Goal: Information Seeking & Learning: Find specific fact

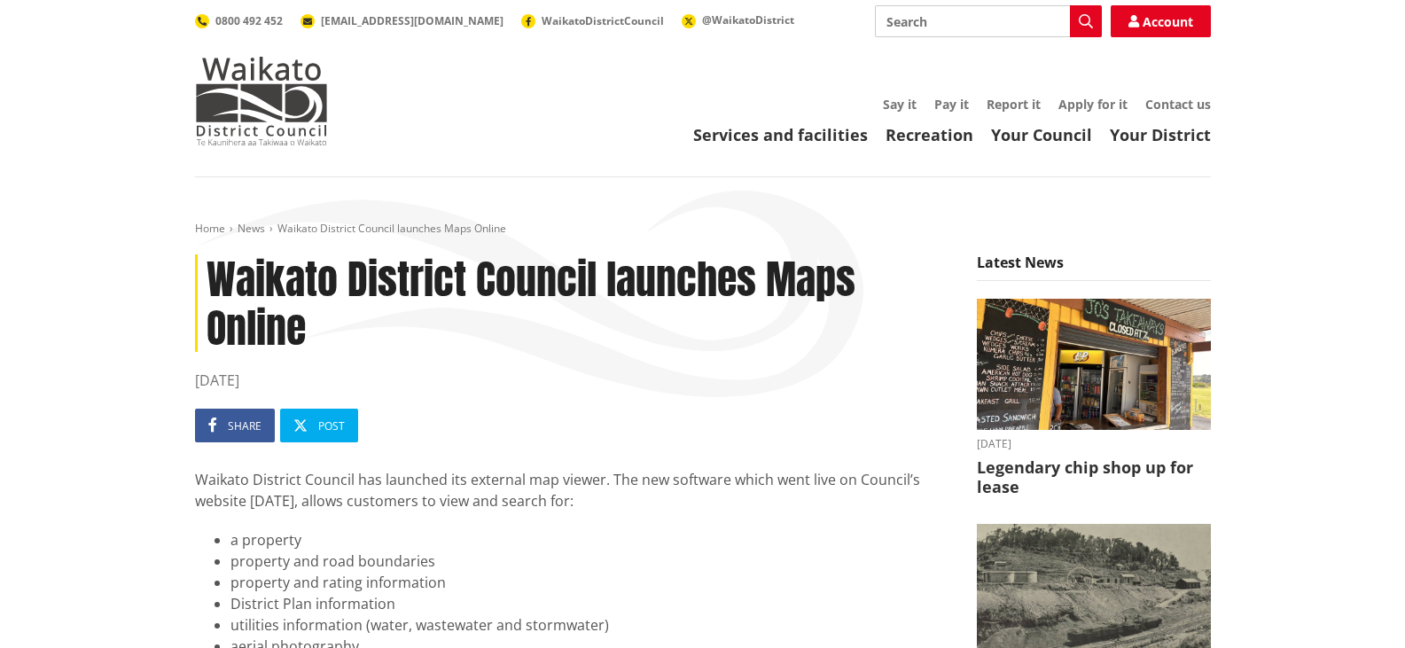
click at [956, 26] on input "Search" at bounding box center [988, 21] width 227 height 32
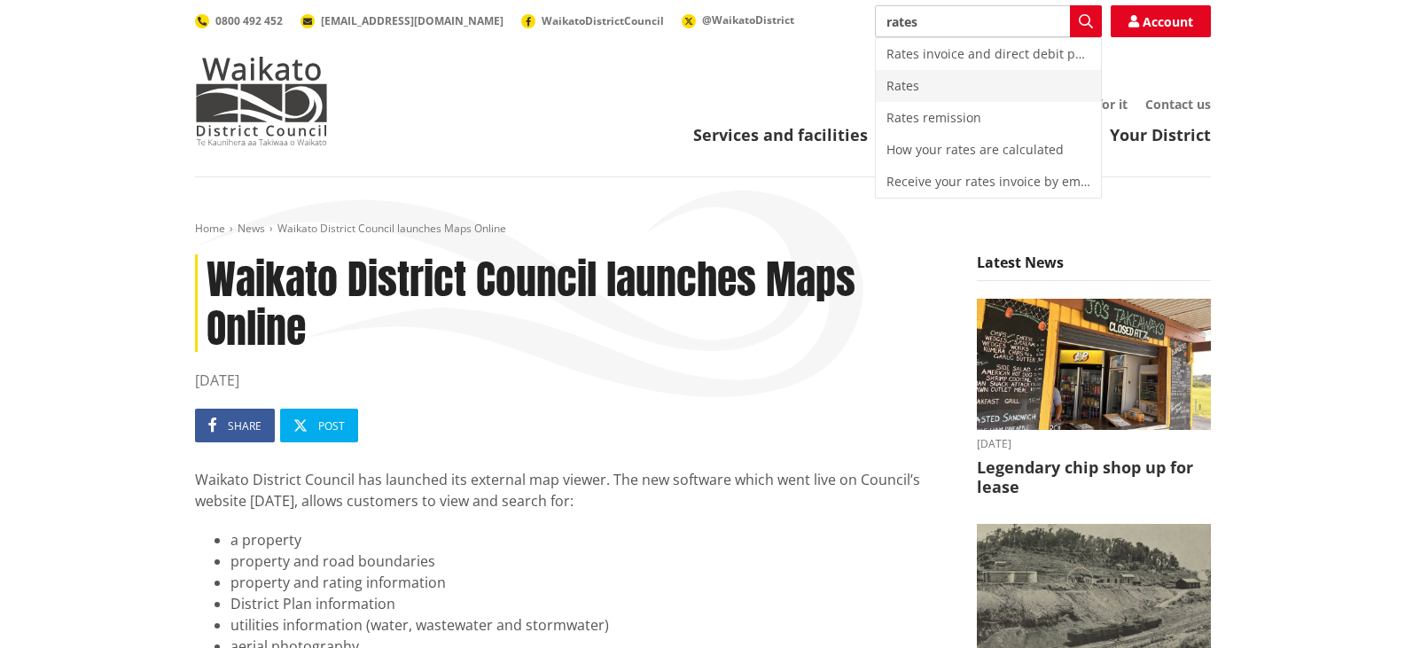
click at [928, 91] on div "Rates" at bounding box center [988, 86] width 225 height 32
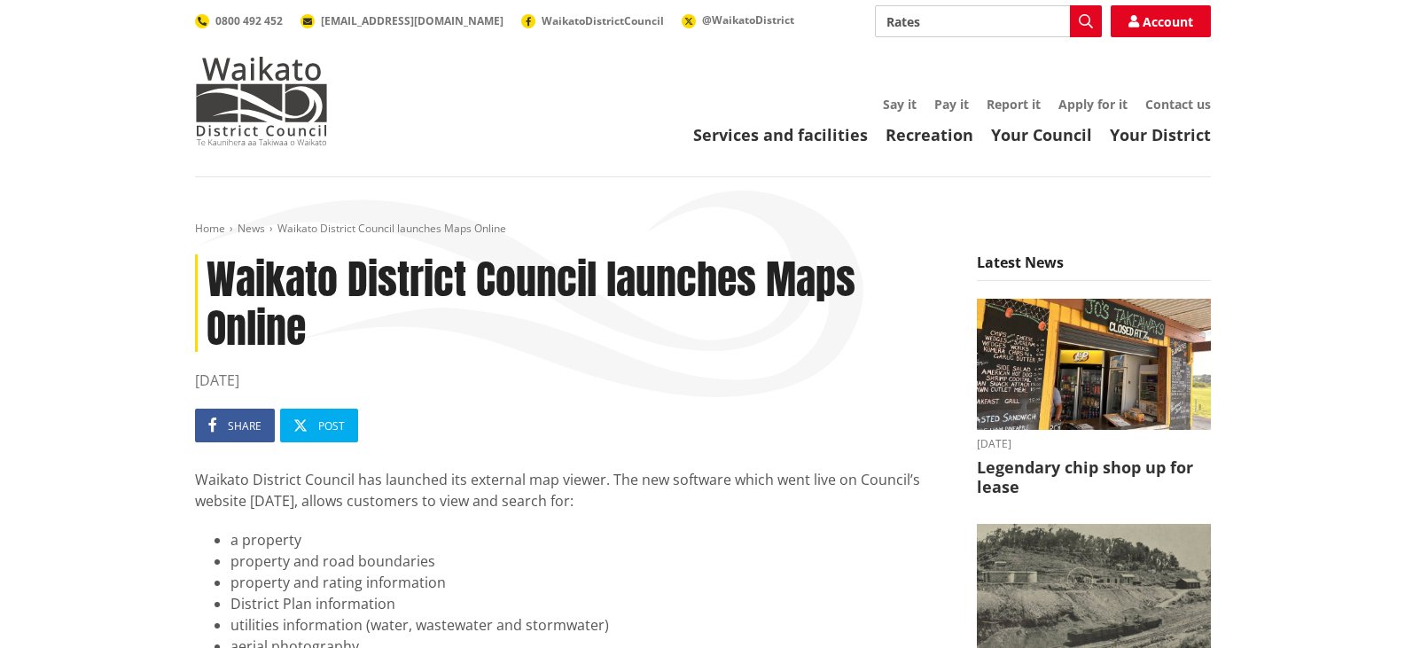
type input "Rates"
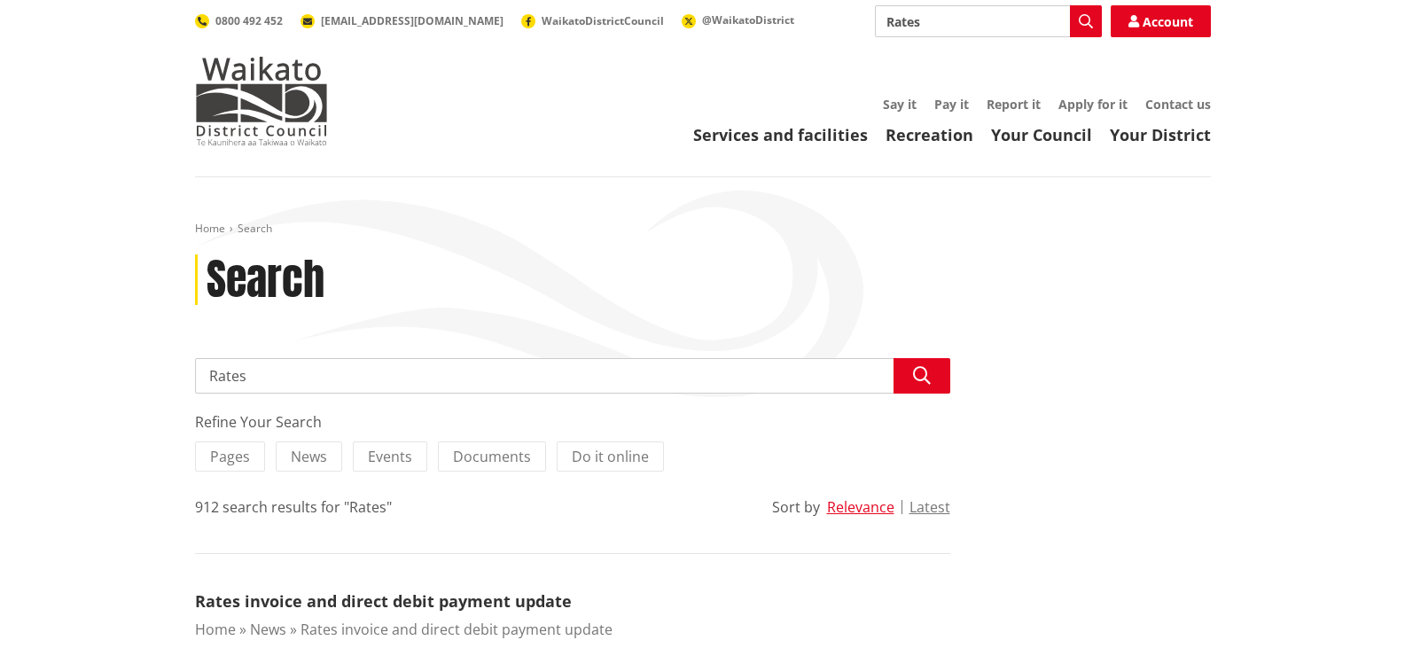
click at [460, 384] on input "Rates" at bounding box center [572, 375] width 755 height 35
type input "R"
type input "[STREET_ADDRESS]"
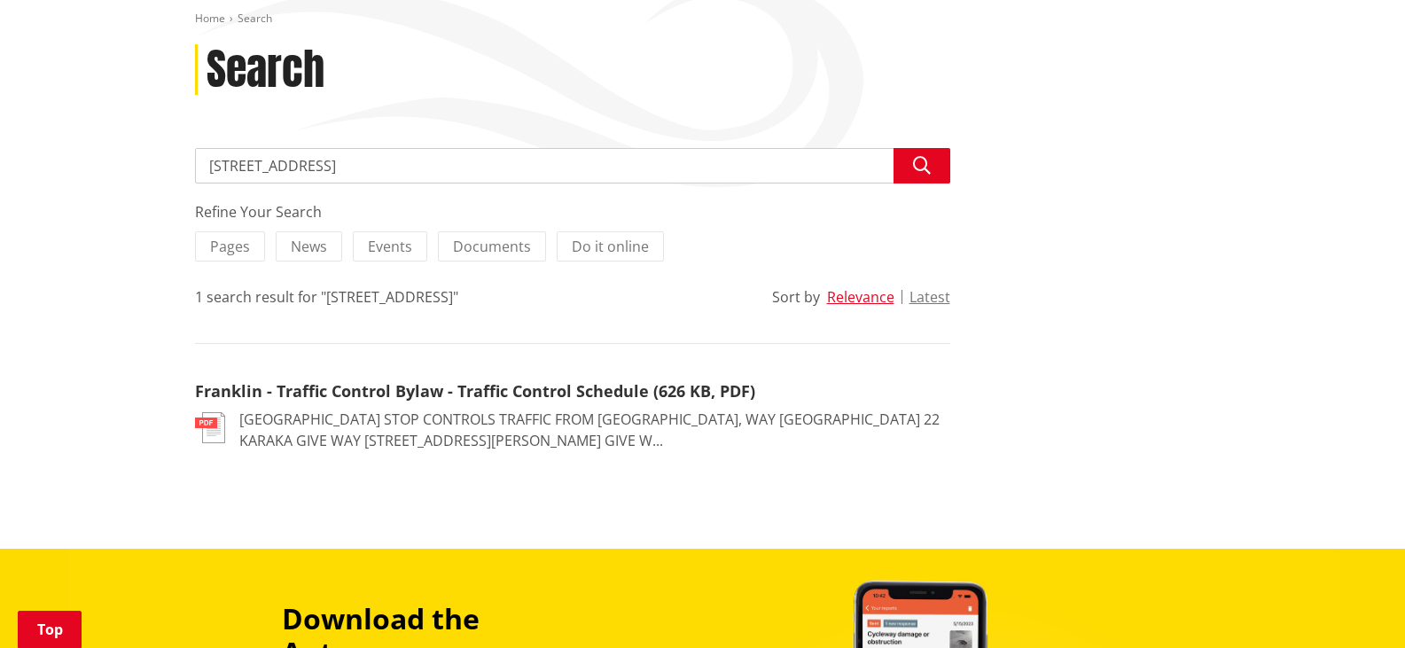
scroll to position [218, 0]
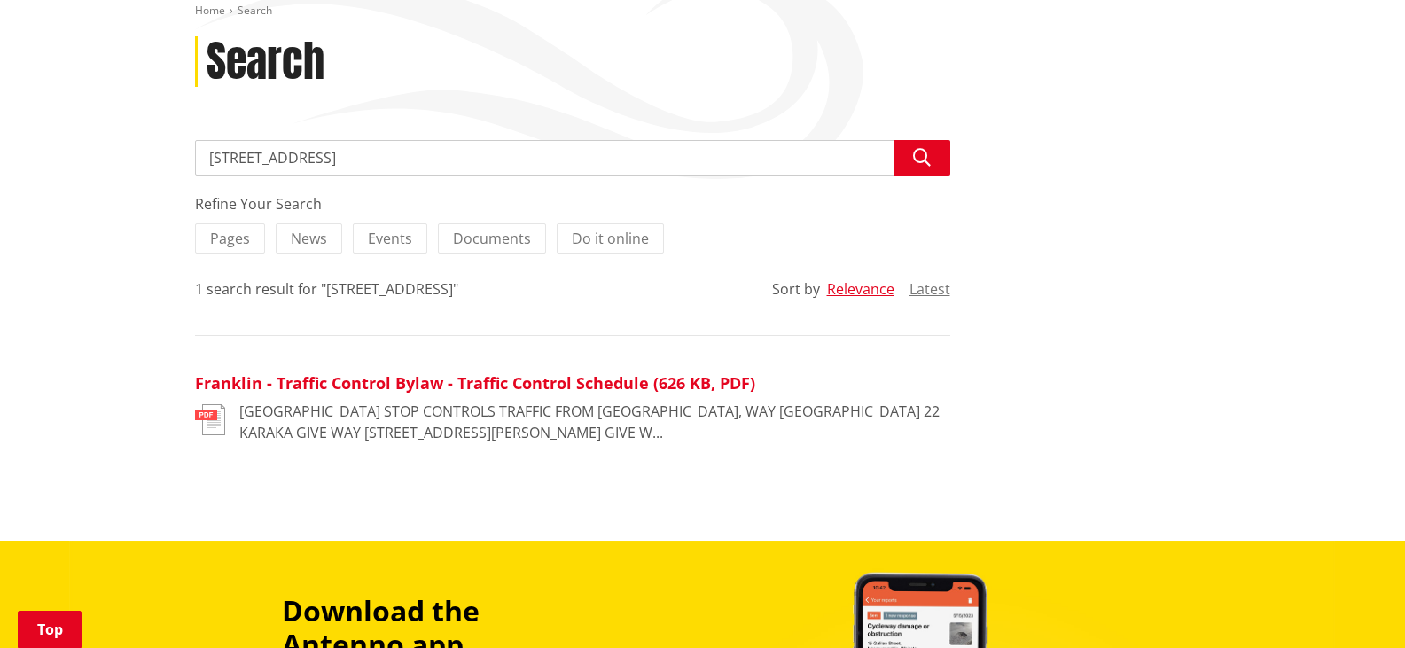
drag, startPoint x: 0, startPoint y: 0, endPoint x: 460, endPoint y: 384, distance: 599.0
click at [460, 384] on link "Franklin - Traffic Control Bylaw - Traffic Control Schedule (626 KB, PDF)" at bounding box center [475, 382] width 560 height 21
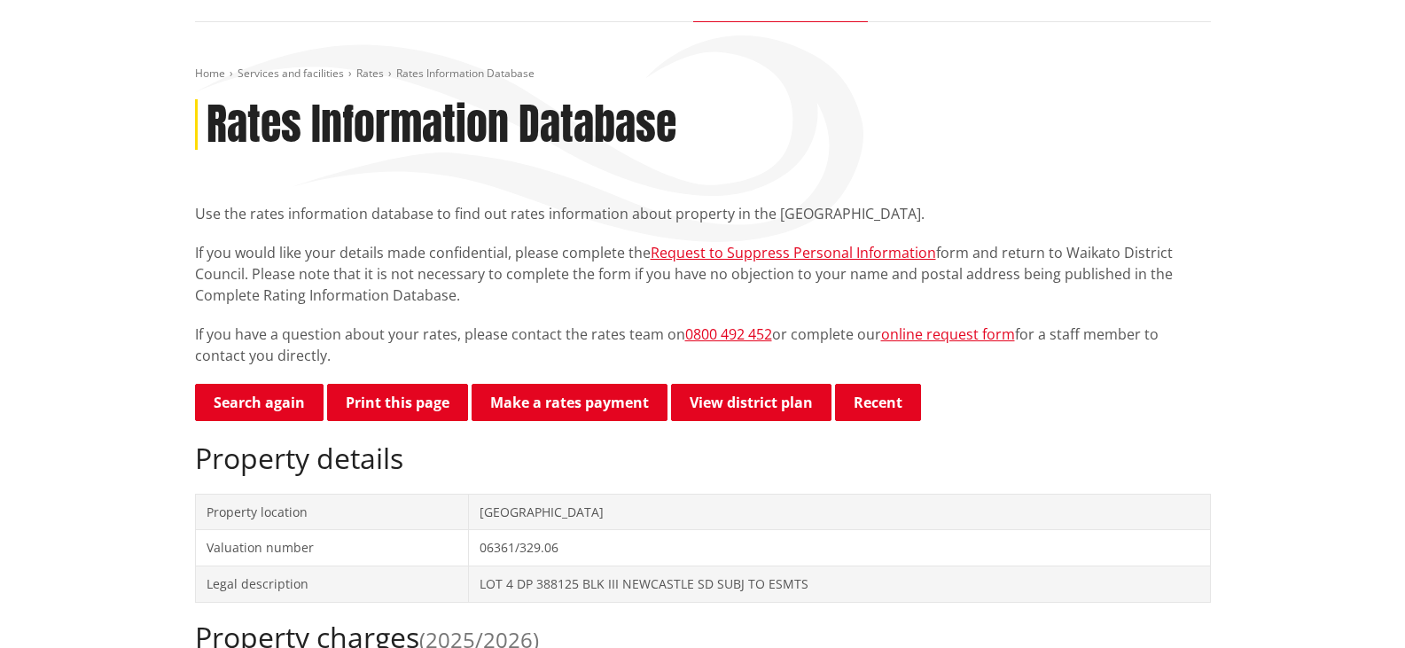
scroll to position [156, 0]
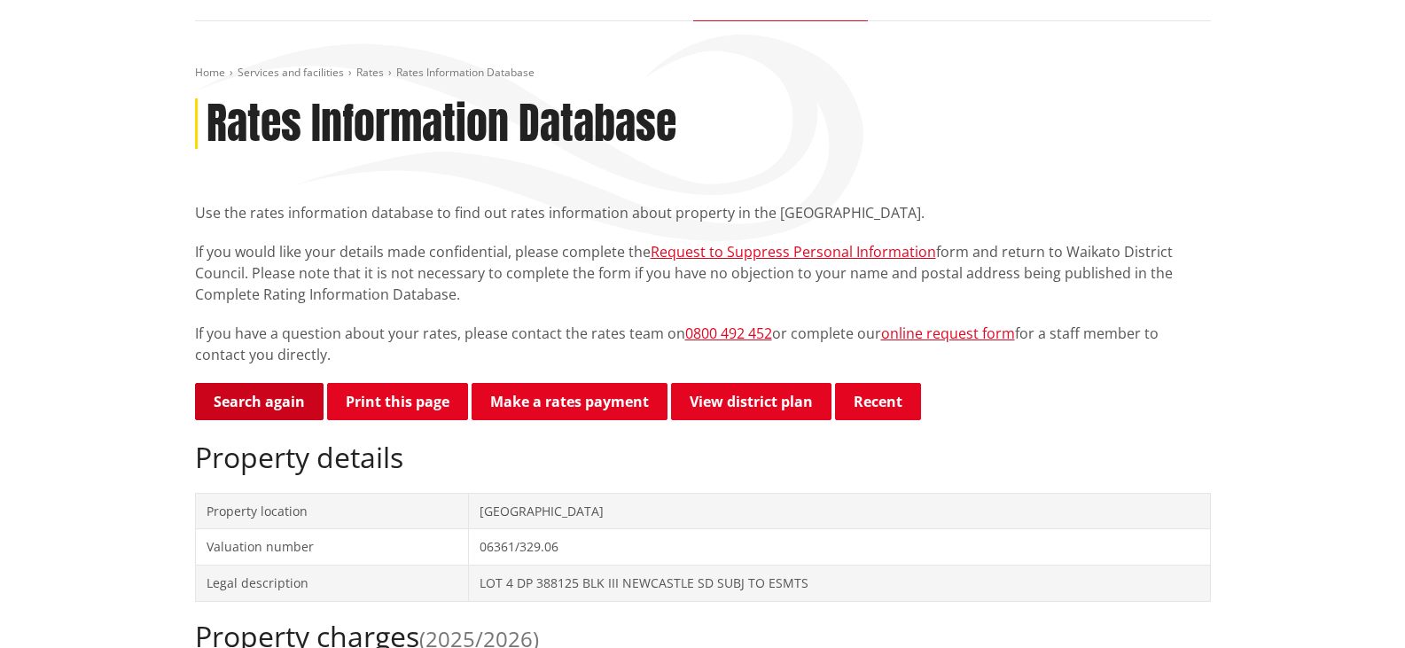
click at [265, 405] on link "Search again" at bounding box center [259, 401] width 129 height 37
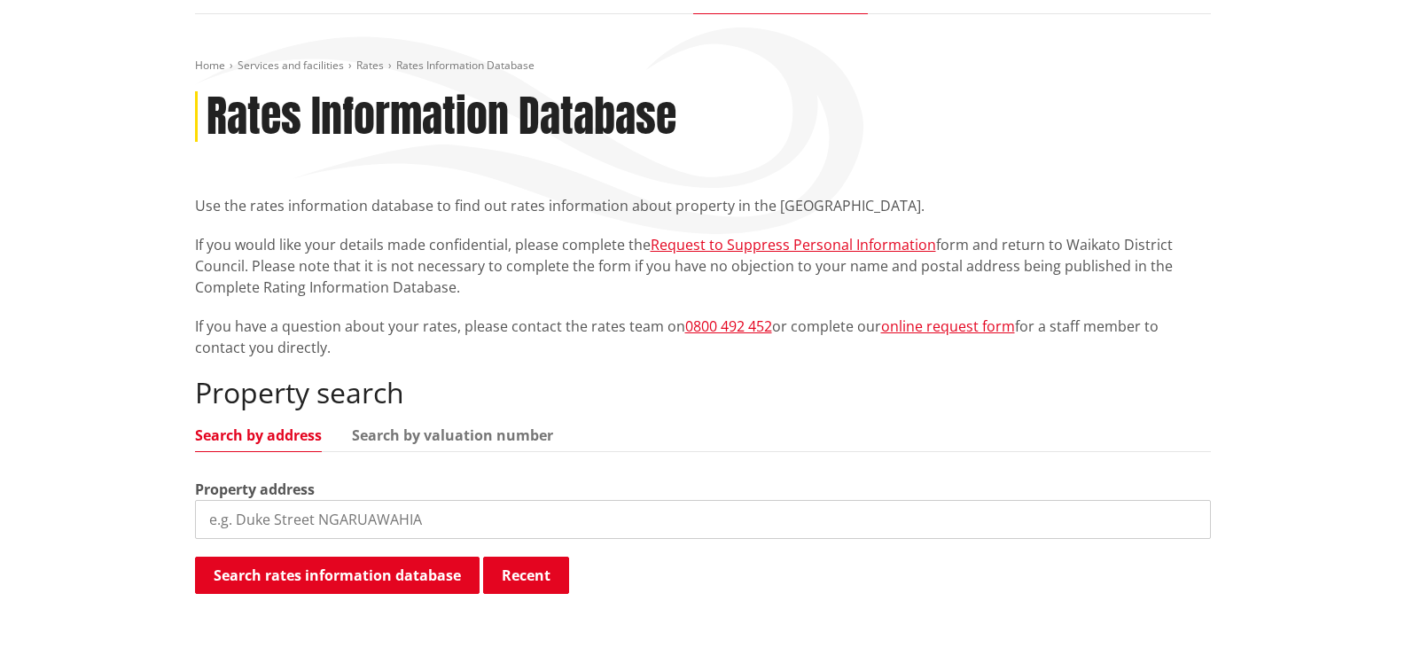
scroll to position [89, 0]
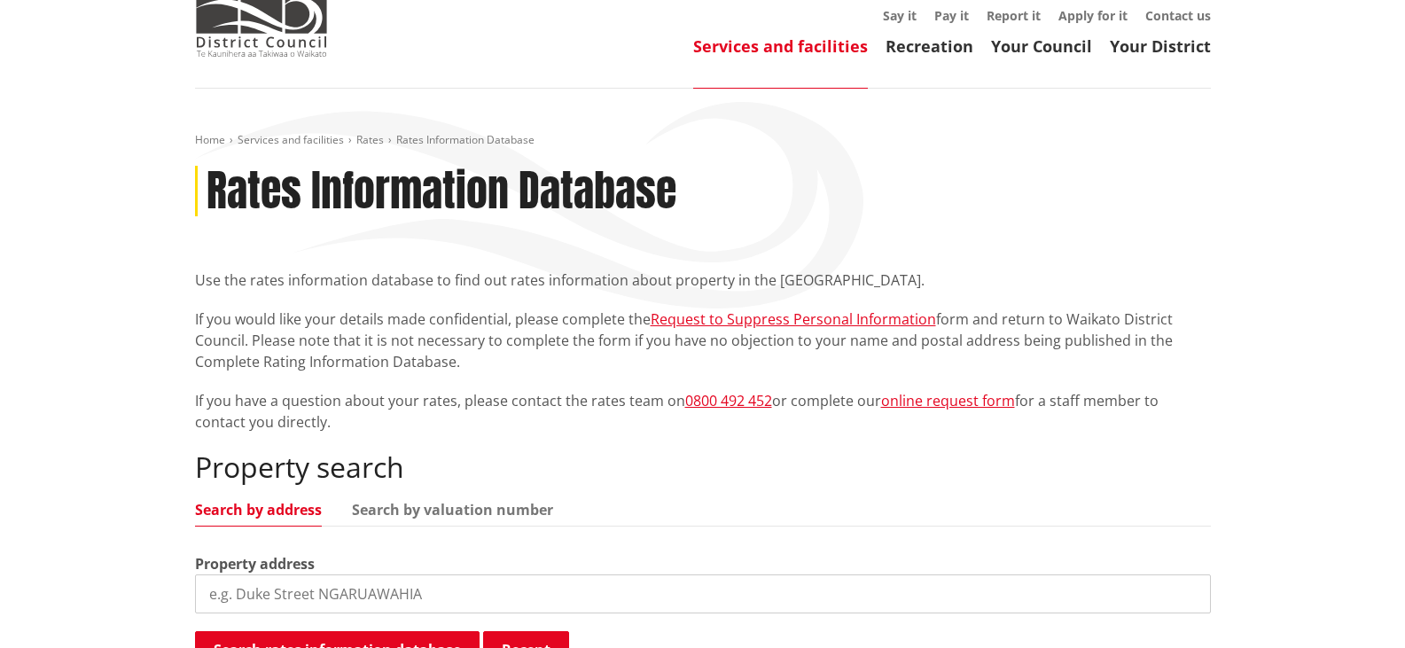
click at [316, 591] on input "search" at bounding box center [703, 593] width 1016 height 39
type input "[STREET_ADDRESS]"
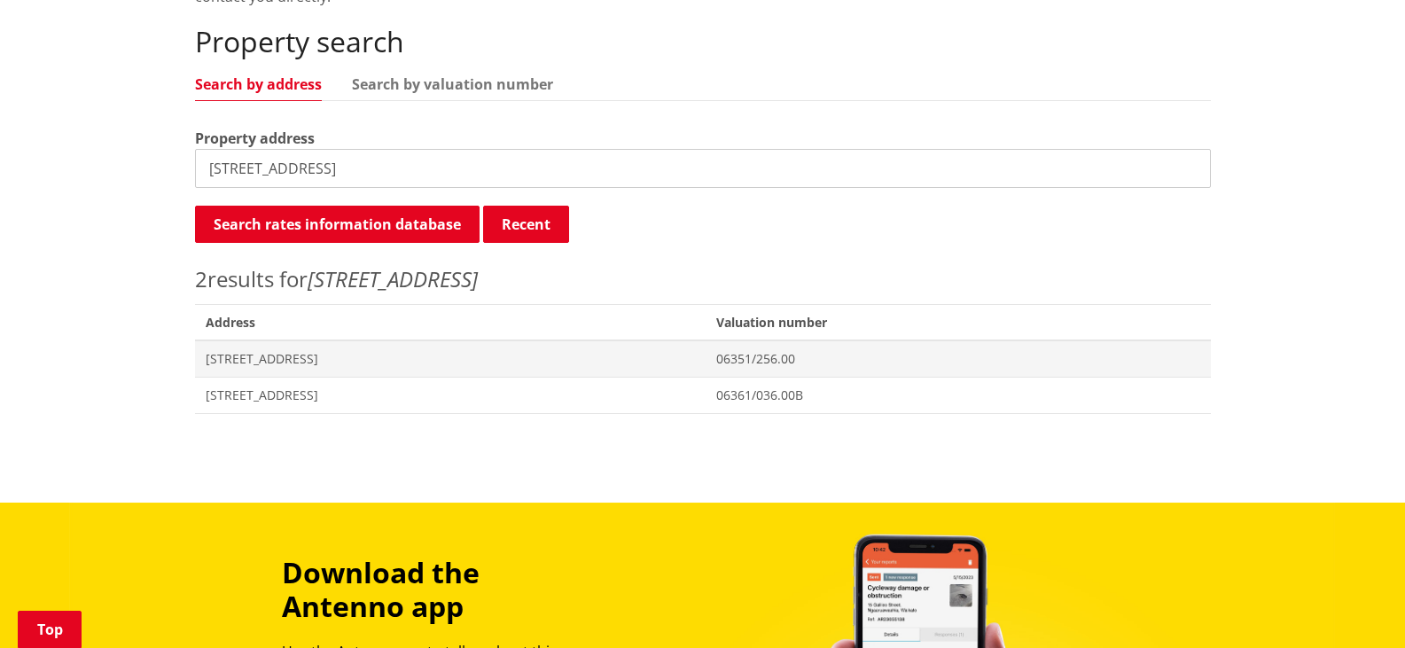
scroll to position [518, 0]
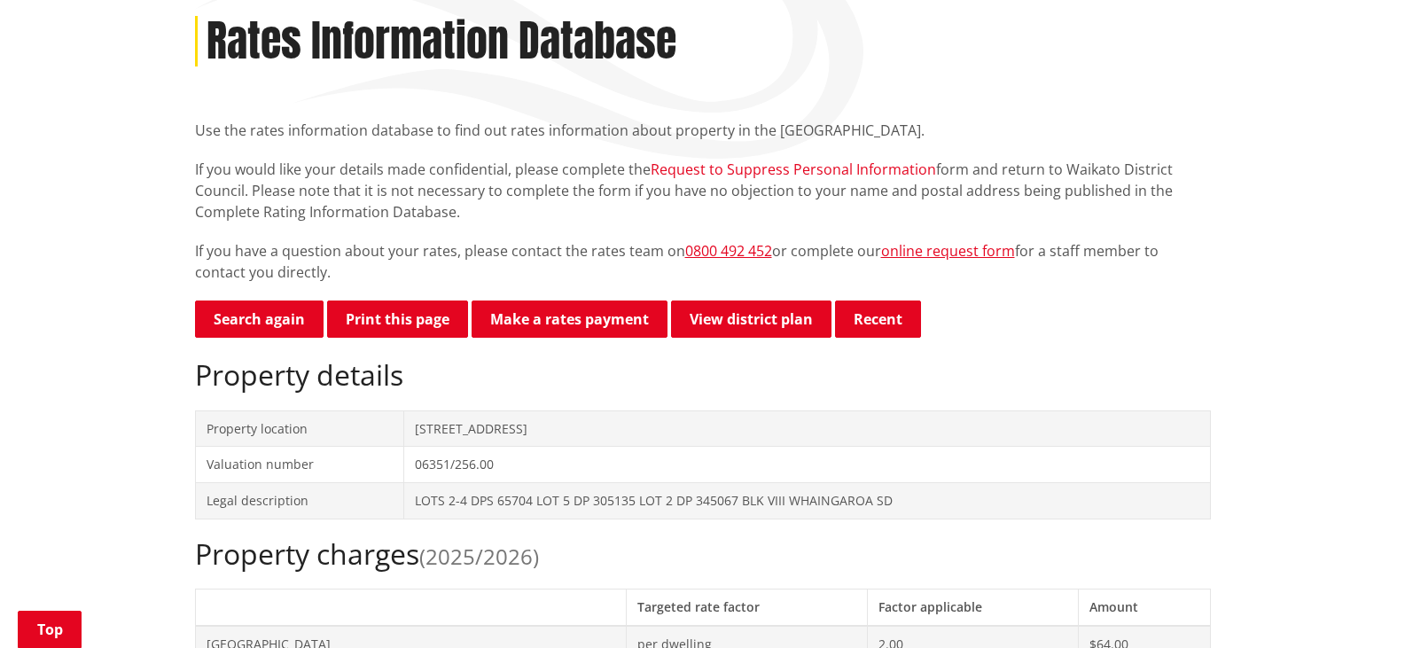
scroll to position [239, 0]
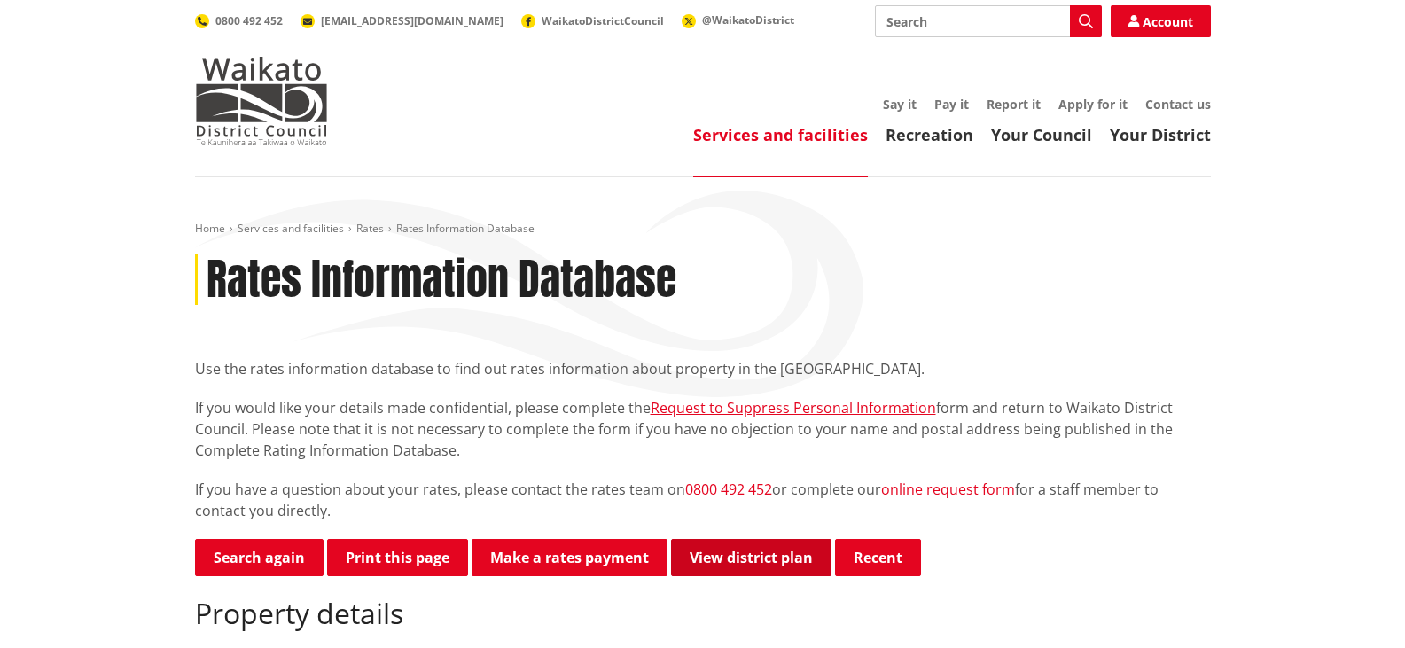
click at [741, 557] on link "View district plan" at bounding box center [751, 557] width 160 height 37
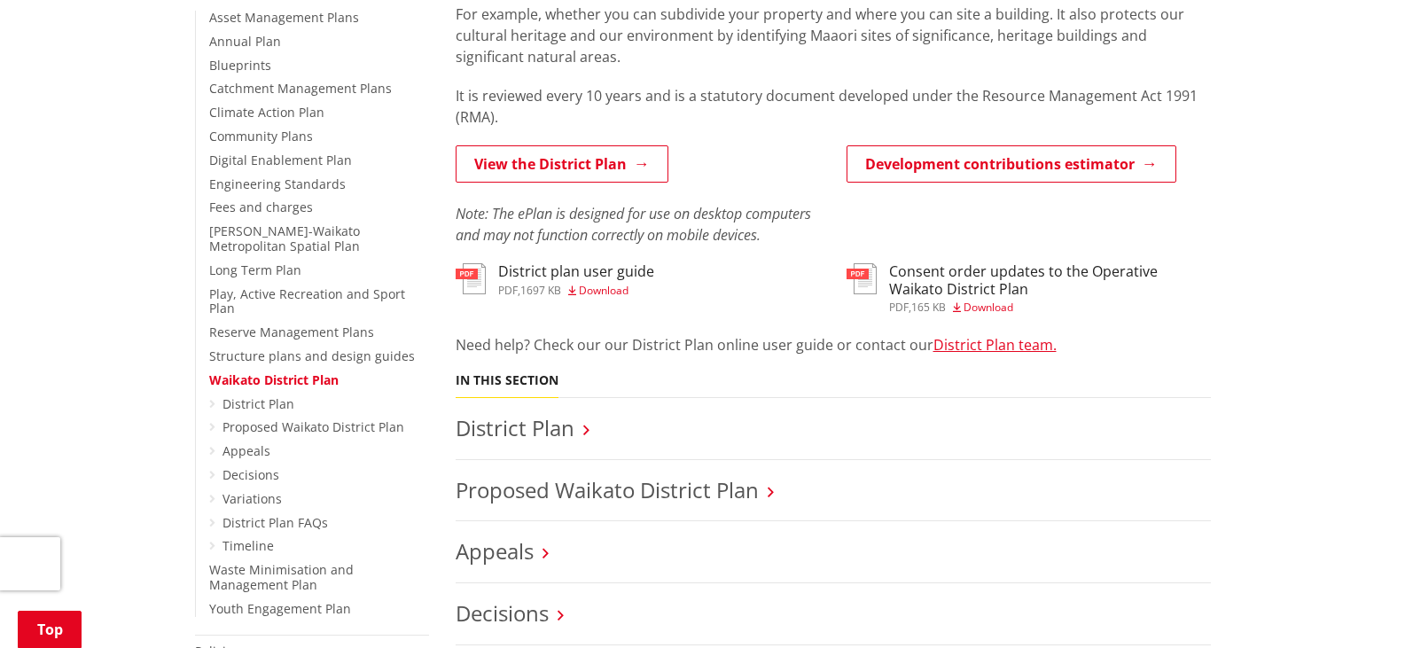
scroll to position [408, 0]
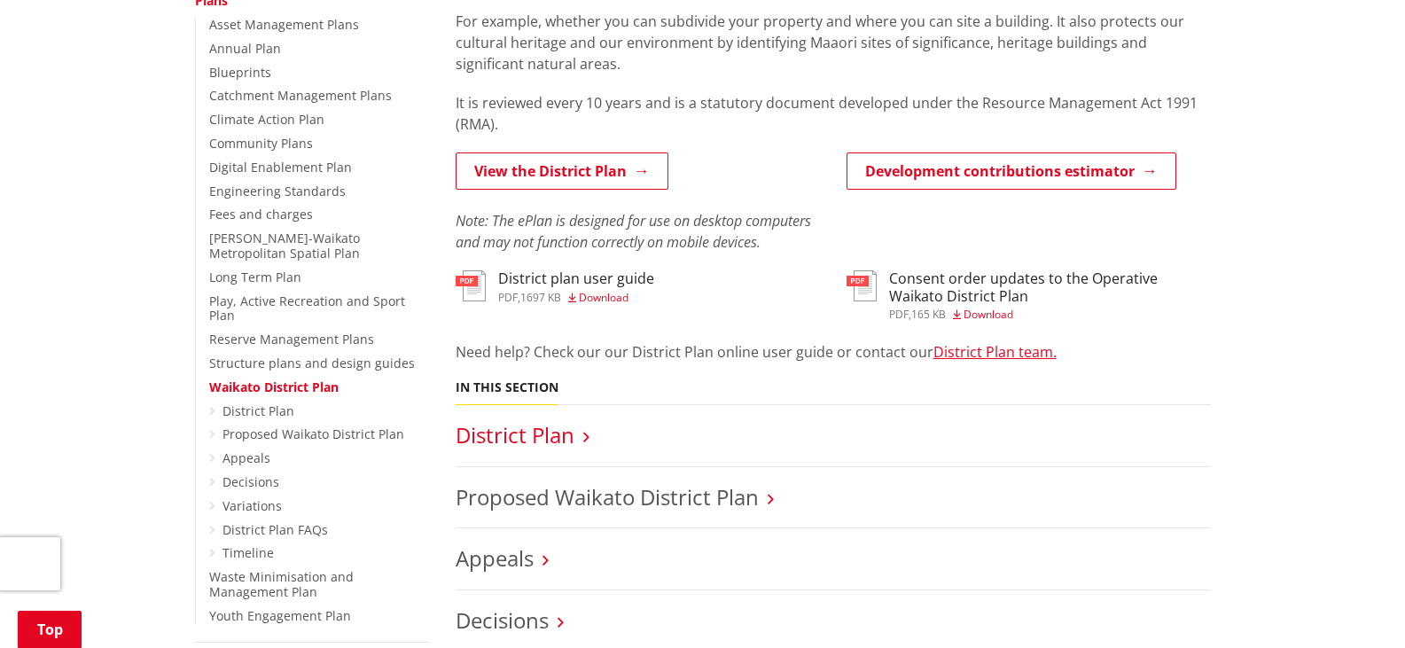
click at [549, 436] on link "District Plan" at bounding box center [515, 434] width 119 height 29
